Goal: Transaction & Acquisition: Complete application form

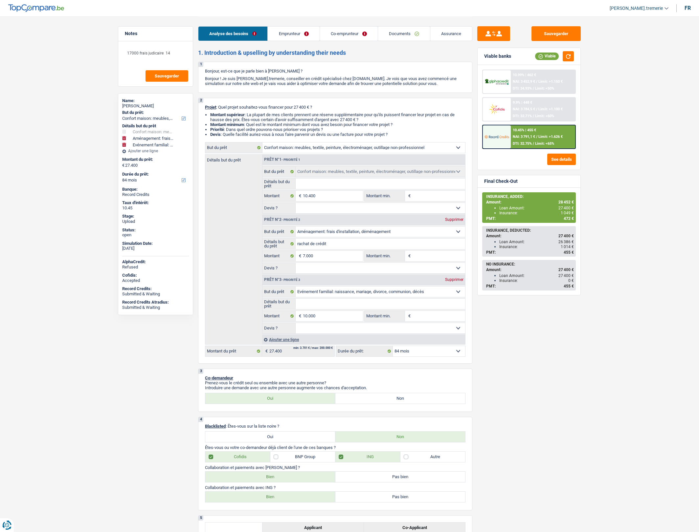
select select "household"
select select "movingOrInstallation"
select select "familyEvent"
select select "84"
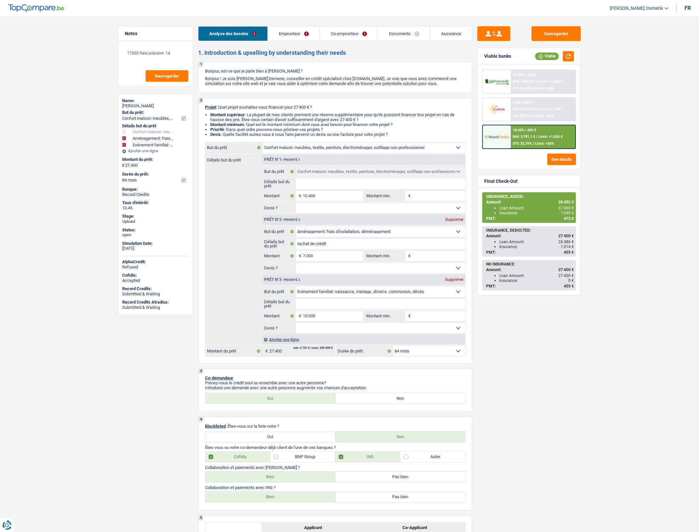
select select "household"
select select "movingOrInstallation"
select select "familyEvent"
select select "84"
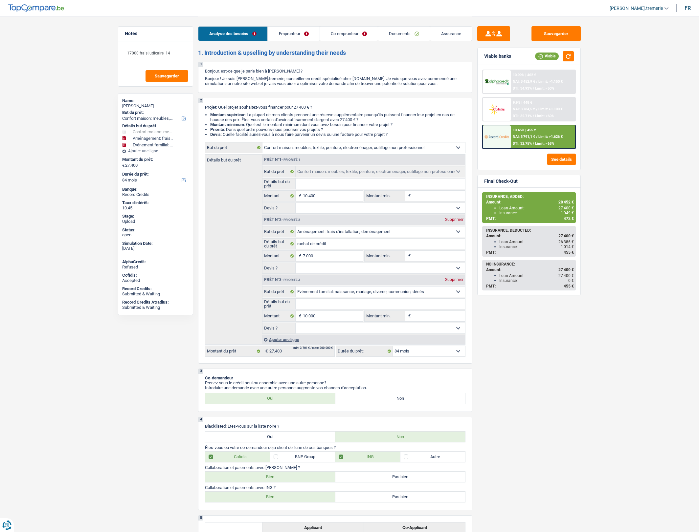
select select "publicEmployee"
select select "privateEmployee"
select select "familyAllowances"
select select "netSalary"
select select "alimony"
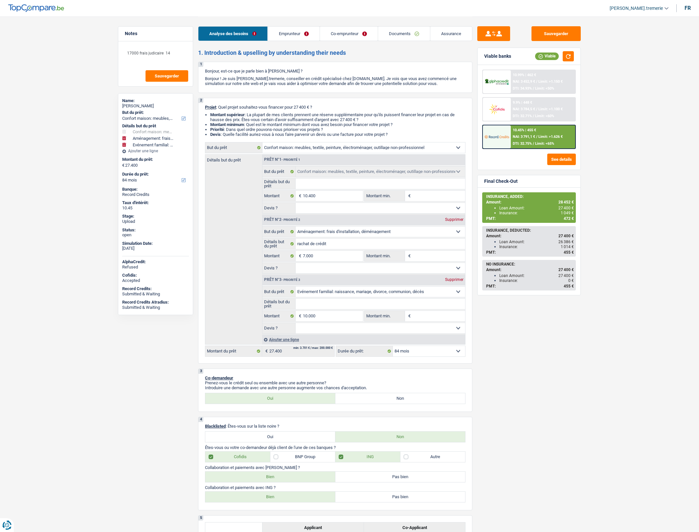
select select "mealVouchers"
select select "netSalary"
select select "mealVouchers"
select select "rents"
select select "personalLoan"
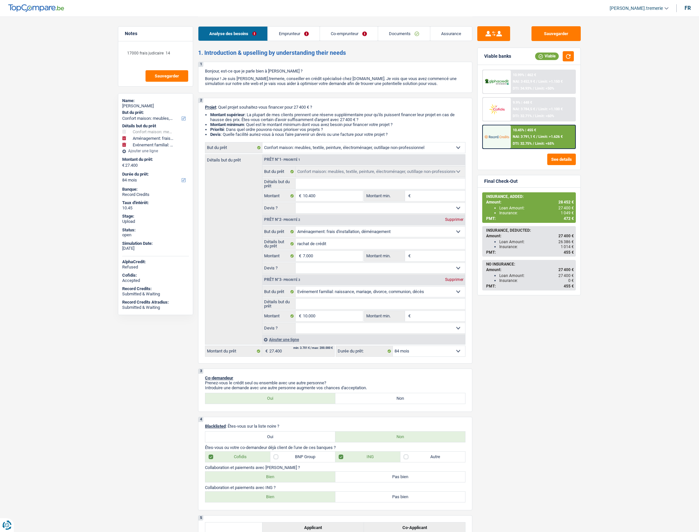
select select "legalFees"
select select "24"
select select "creditConsolidation"
select select "48"
select select "household"
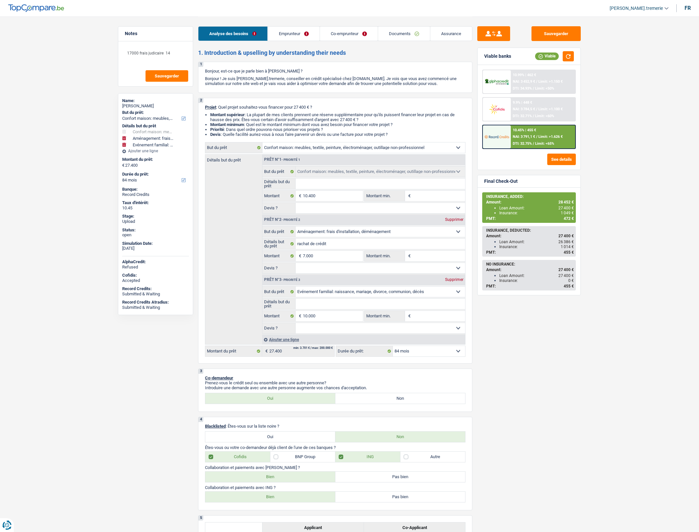
select select "household"
select select "movingOrInstallation"
select select "familyEvent"
select select "84"
click at [650, 6] on span "[PERSON_NAME].tremerie" at bounding box center [635, 9] width 53 height 6
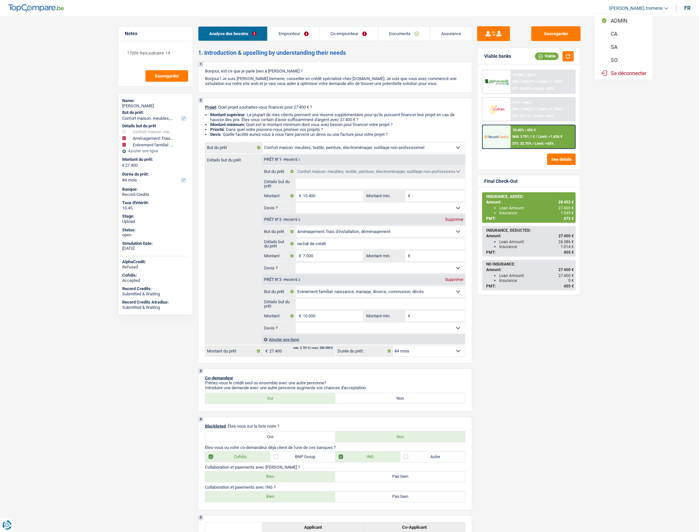
click at [622, 45] on button "SA" at bounding box center [623, 46] width 58 height 13
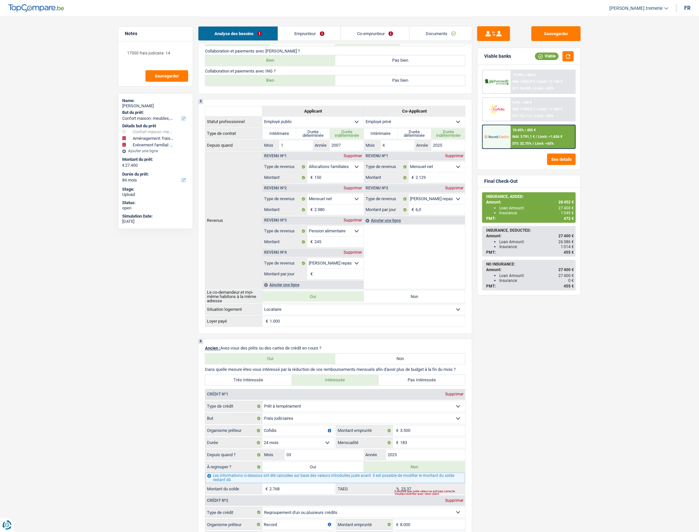
scroll to position [417, 0]
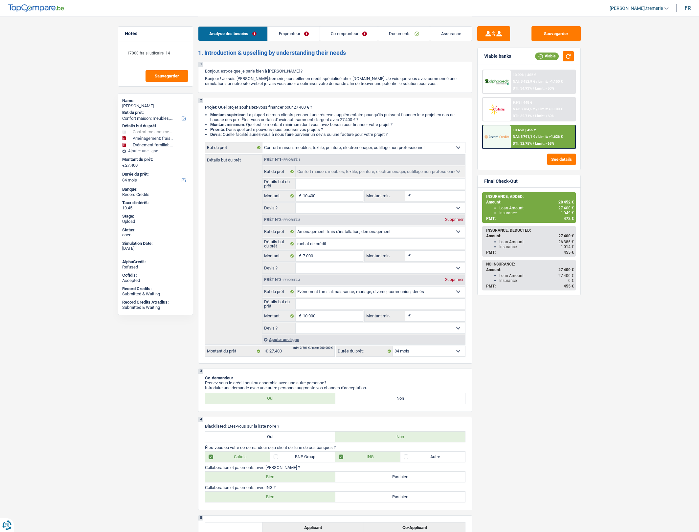
select select "household"
select select "movingOrInstallation"
select select "familyEvent"
select select "84"
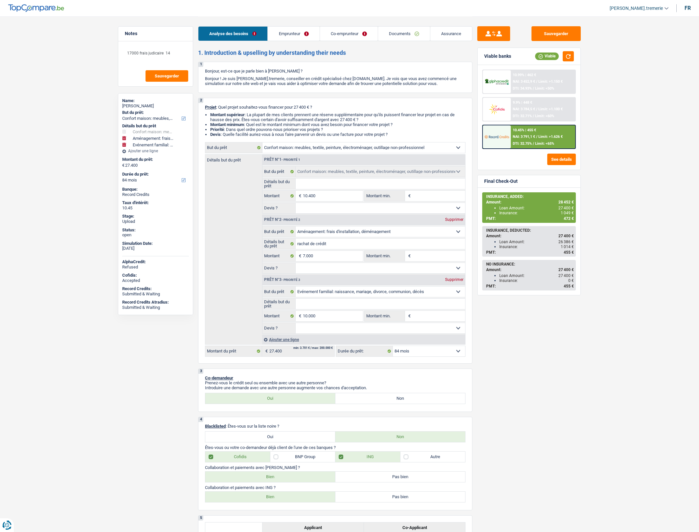
select select "household"
select select "movingOrInstallation"
select select "familyEvent"
select select "84"
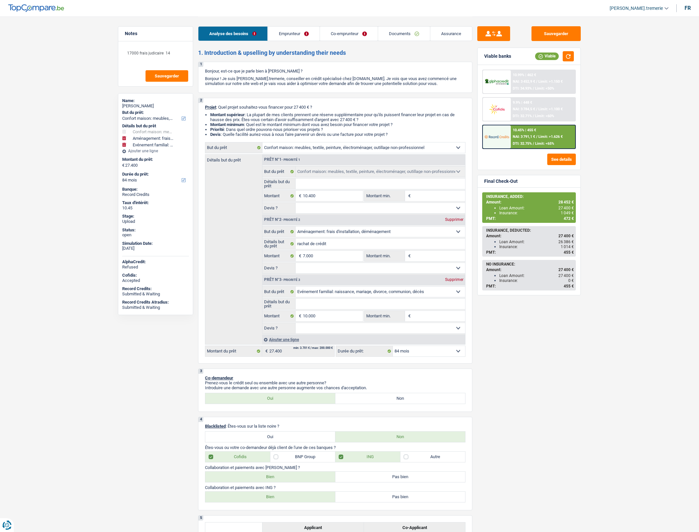
select select "publicEmployee"
select select "privateEmployee"
select select "familyAllowances"
select select "netSalary"
select select "alimony"
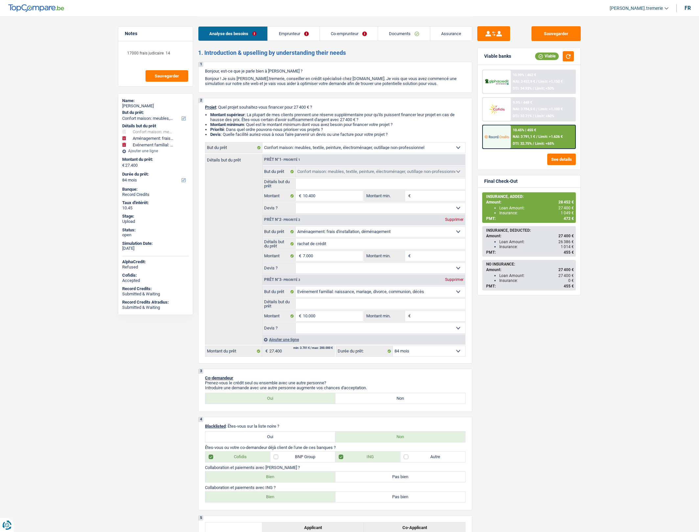
select select "mealVouchers"
select select "netSalary"
select select "mealVouchers"
select select "rents"
select select "personalLoan"
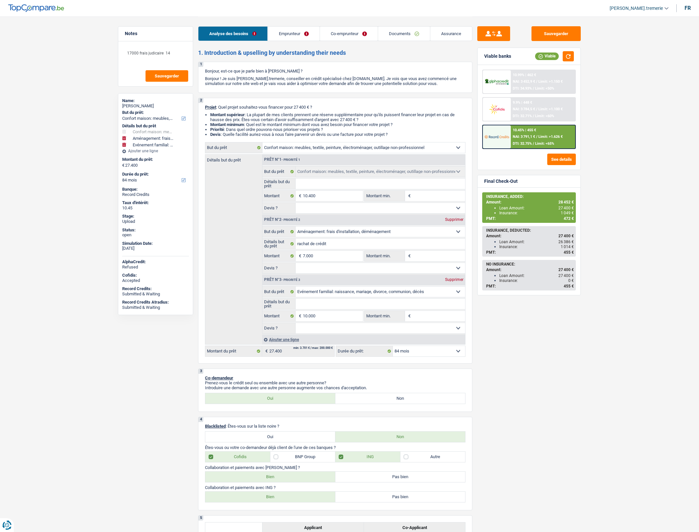
select select "legalFees"
select select "24"
select select "creditConsolidation"
select select "48"
select select "household"
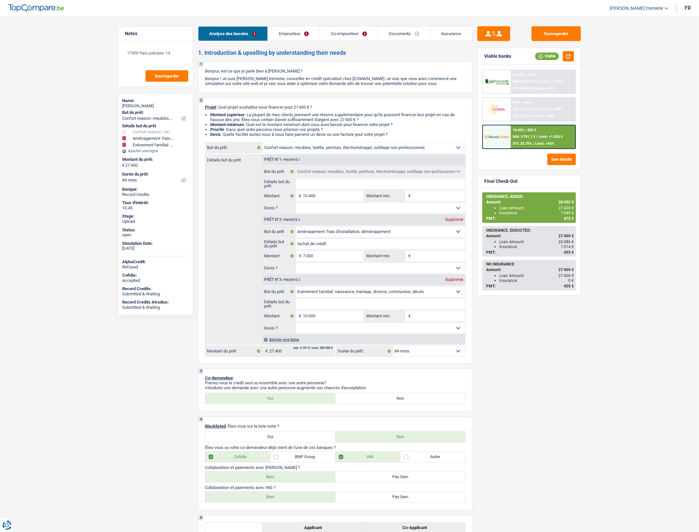
select select "household"
select select "movingOrInstallation"
select select "familyEvent"
select select "84"
click at [281, 344] on div "Ajouter une ligne" at bounding box center [363, 340] width 203 height 10
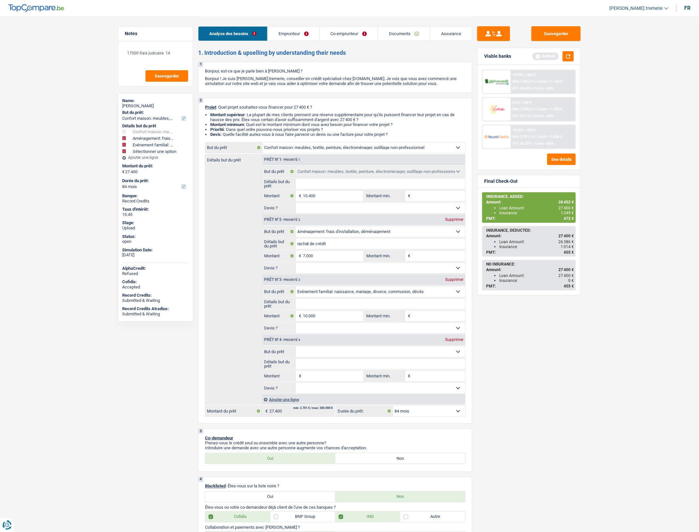
click at [313, 357] on select "Confort maison: meubles, textile, peinture, électroménager, outillage non-profe…" at bounding box center [381, 352] width 170 height 11
select select "insurance"
click at [296, 353] on select "Confort maison: meubles, textile, peinture, électroménager, outillage non-profe…" at bounding box center [381, 352] width 170 height 11
select select "insurance"
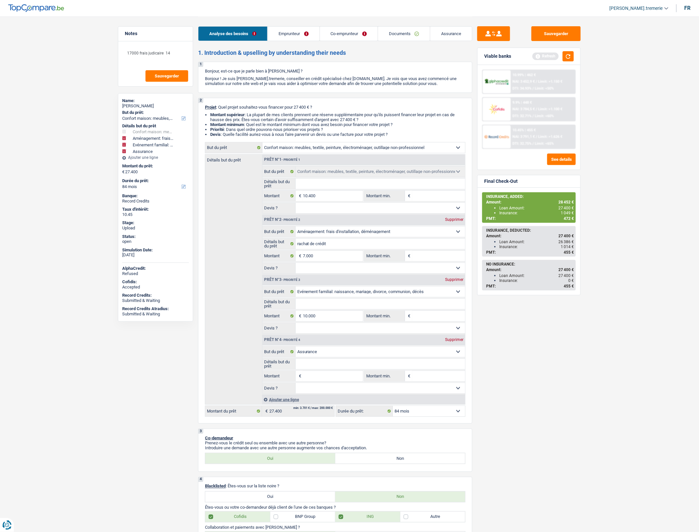
click at [320, 382] on input "Montant" at bounding box center [333, 376] width 60 height 11
type input "1"
type input "10"
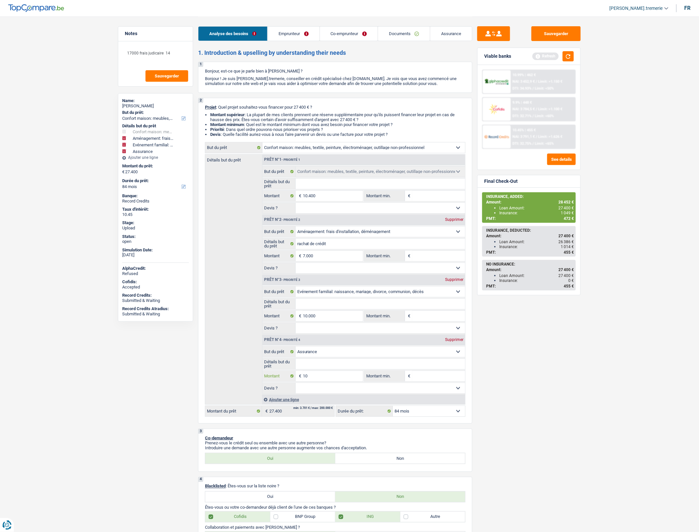
type input "105"
type input "1.050"
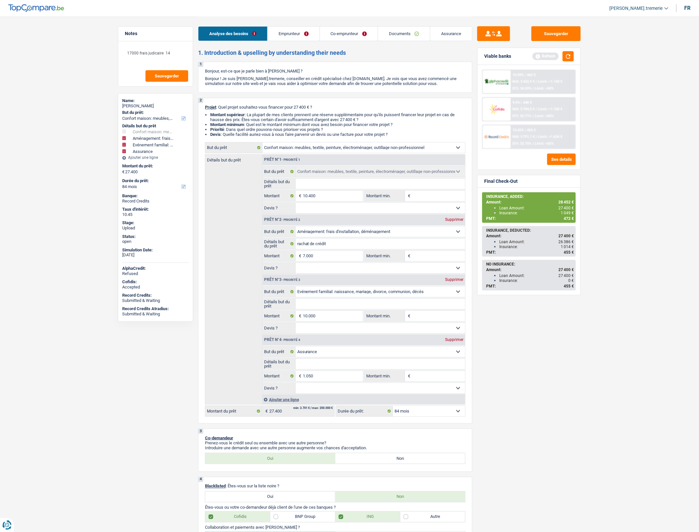
type input "28.450"
select select "120"
type input "28.450"
select select "120"
type input "28.450"
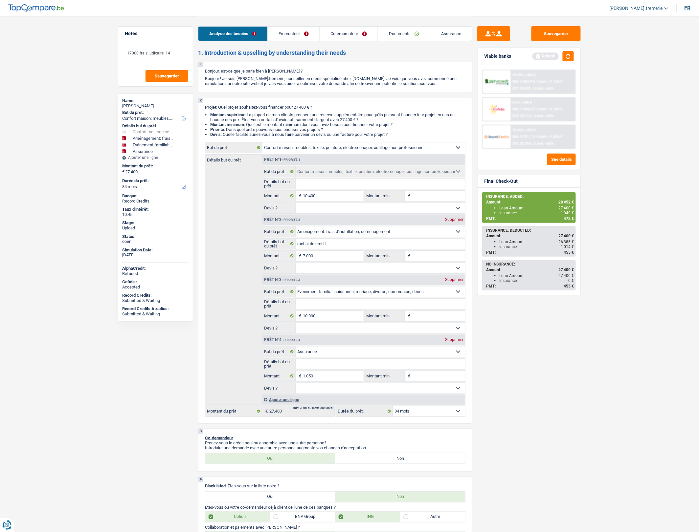
select select "120"
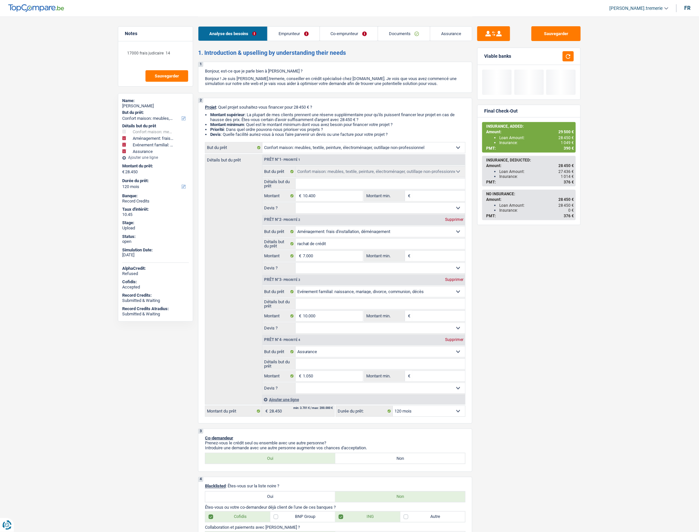
click at [499, 393] on div "Sauvegarder Viable banks Final Check-Out INSURANCE, ADDED: Amount: 29 500 € Loa…" at bounding box center [528, 274] width 113 height 496
click at [404, 417] on select "12 mois 18 mois 24 mois 30 mois 36 mois 42 mois 48 mois 60 mois 72 mois 84 mois…" at bounding box center [429, 411] width 72 height 11
select select "84"
click at [393, 413] on select "12 mois 18 mois 24 mois 30 mois 36 mois 42 mois 48 mois 60 mois 72 mois 84 mois…" at bounding box center [429, 411] width 72 height 11
select select "84"
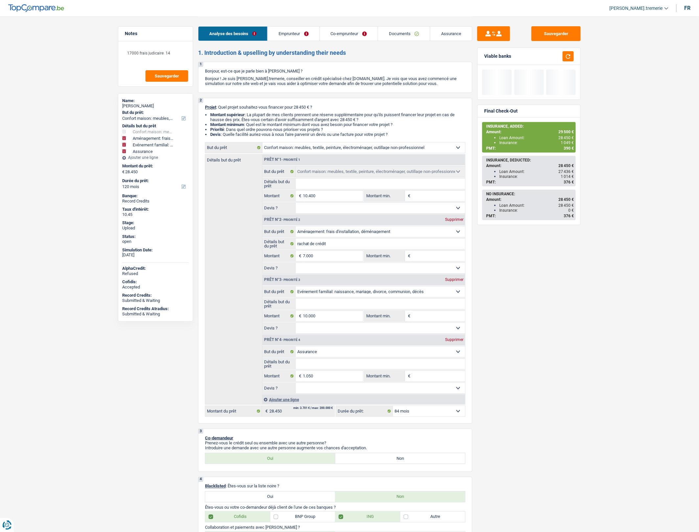
select select "84"
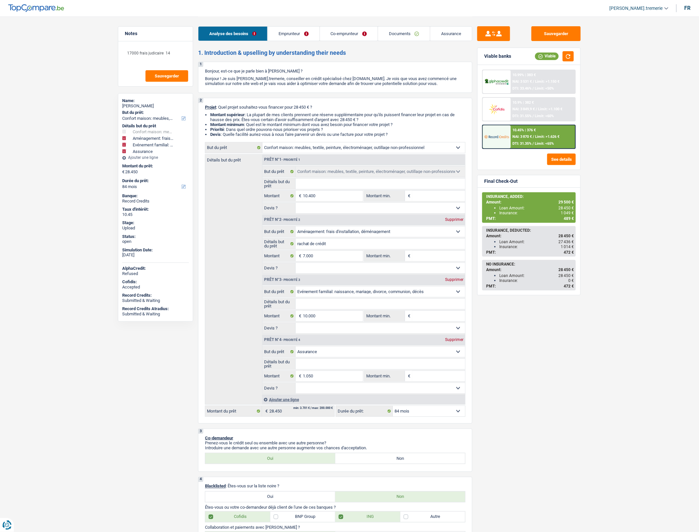
click at [538, 133] on div "10.45% | 376 € NAI: 3 870 € / Limit: >1.626 € DTI: 31.35% / Limit: <65%" at bounding box center [543, 136] width 65 height 23
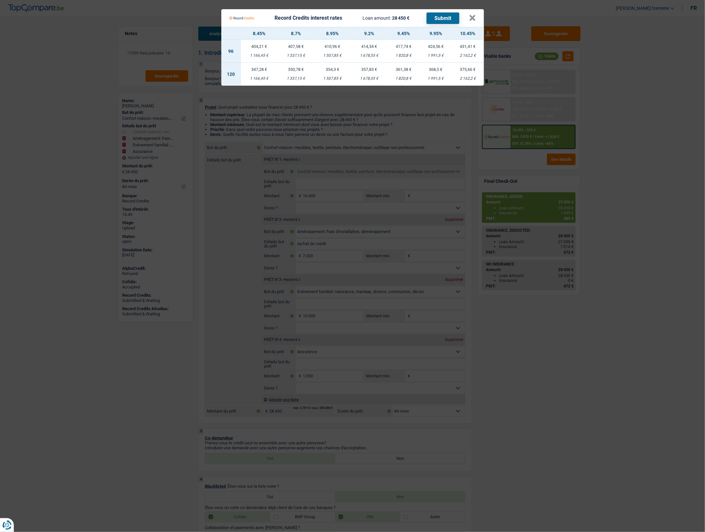
click at [467, 82] on td "375,66 € 2 162,2 €" at bounding box center [468, 74] width 32 height 23
select select "120"
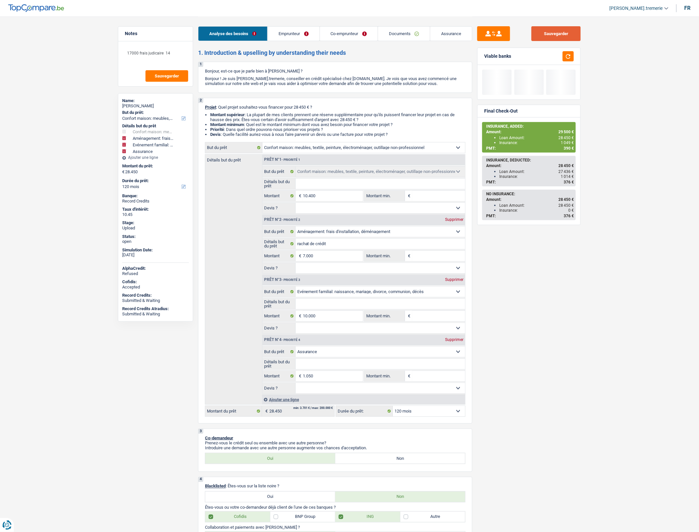
click at [555, 30] on button "Sauvegarder" at bounding box center [555, 33] width 49 height 15
